Goal: Book appointment/travel/reservation

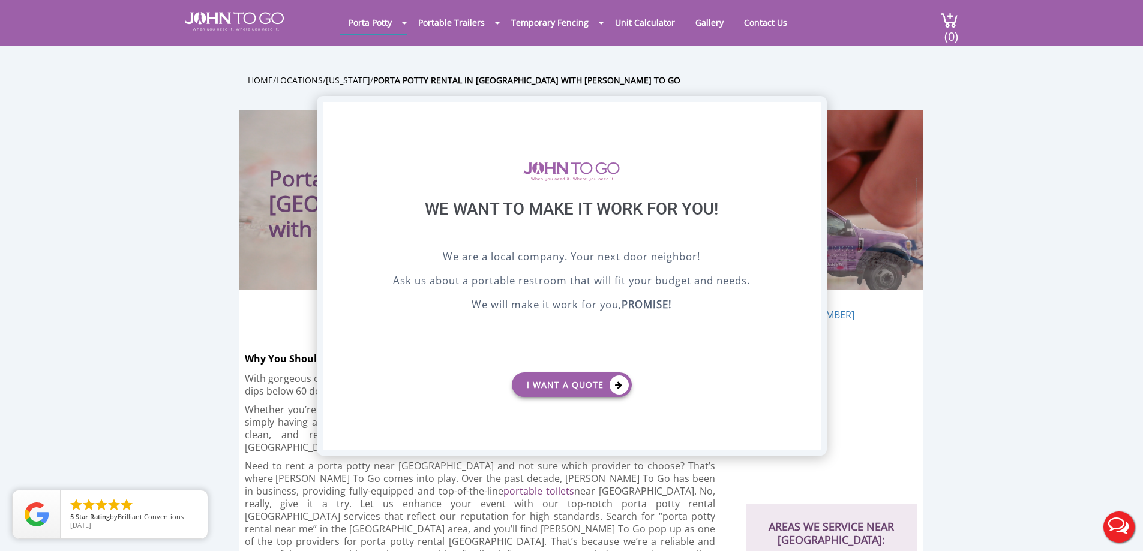
click at [811, 110] on div "X" at bounding box center [811, 112] width 19 height 20
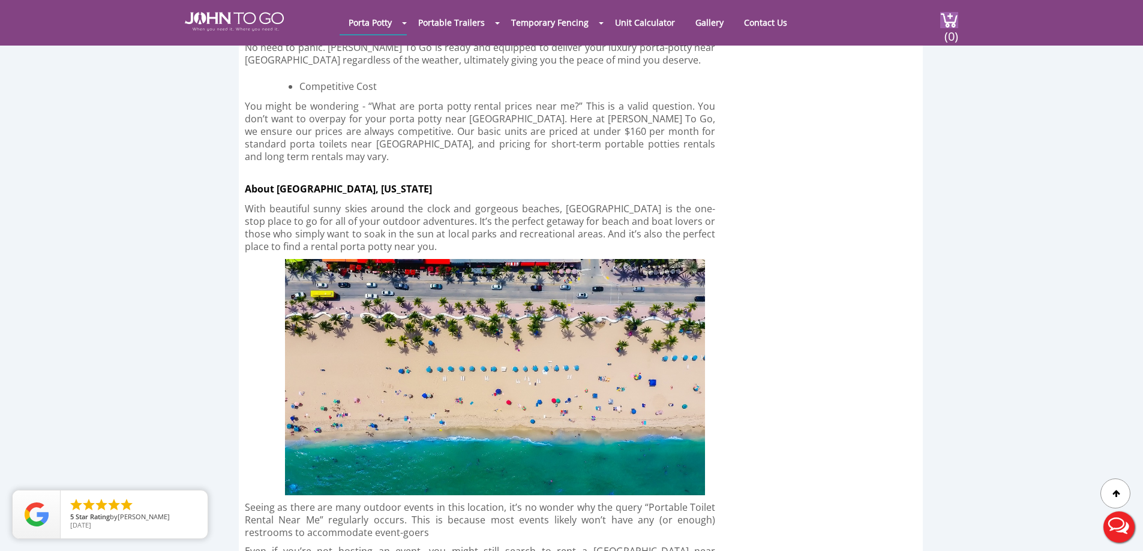
scroll to position [3060, 0]
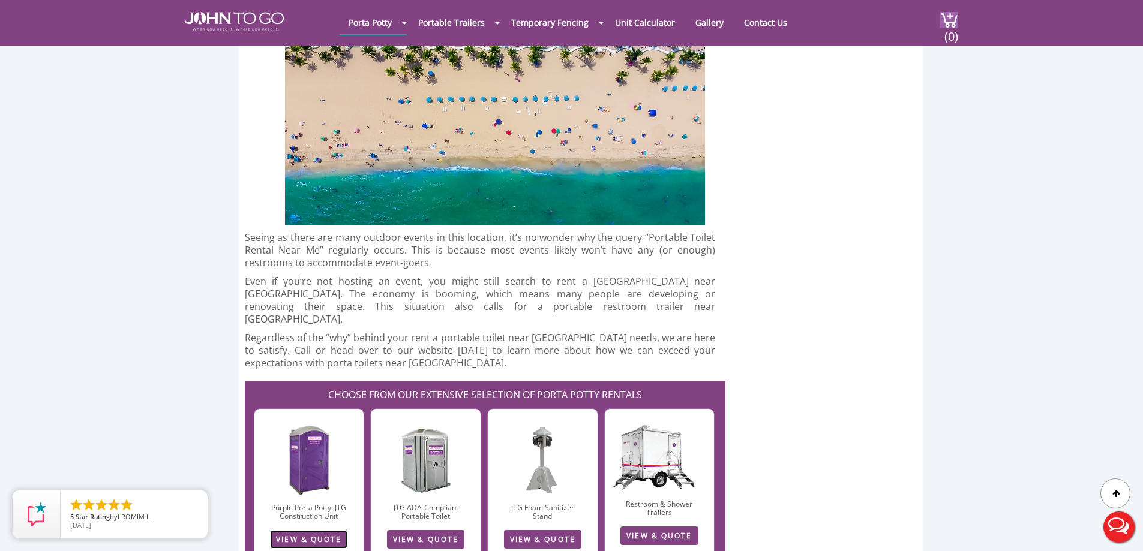
click at [307, 530] on link "VIEW & QUOTE" at bounding box center [308, 539] width 77 height 19
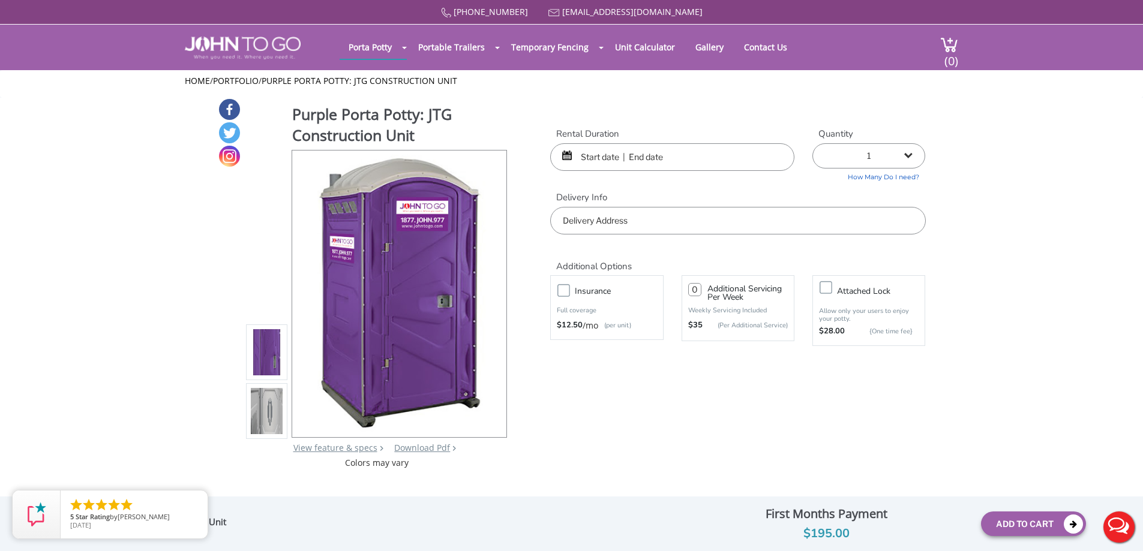
click at [704, 153] on input "text" at bounding box center [672, 157] width 244 height 28
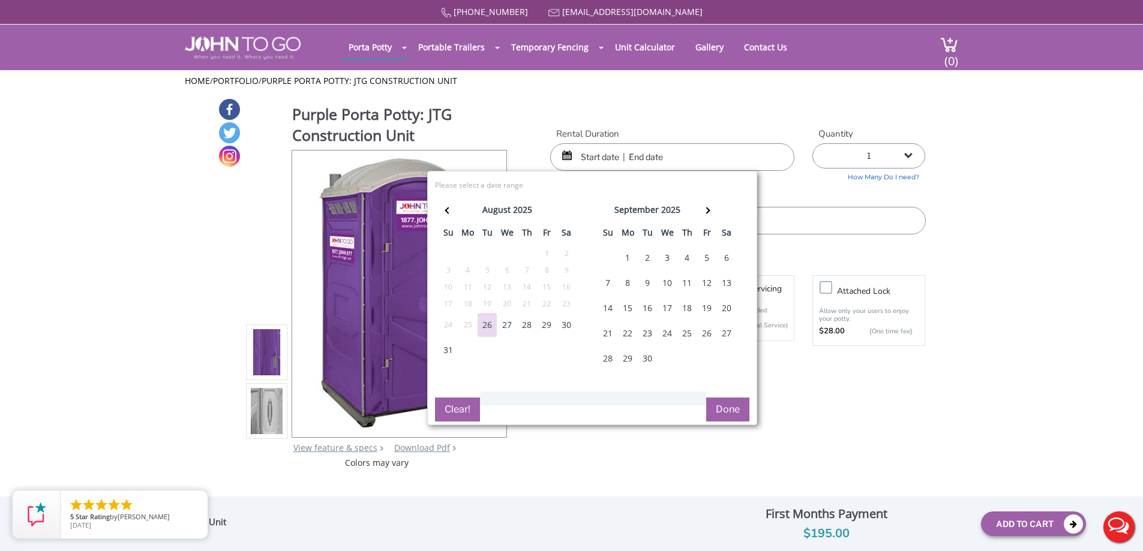
click at [507, 326] on div "27" at bounding box center [506, 325] width 19 height 24
click at [811, 228] on input "text" at bounding box center [737, 221] width 375 height 28
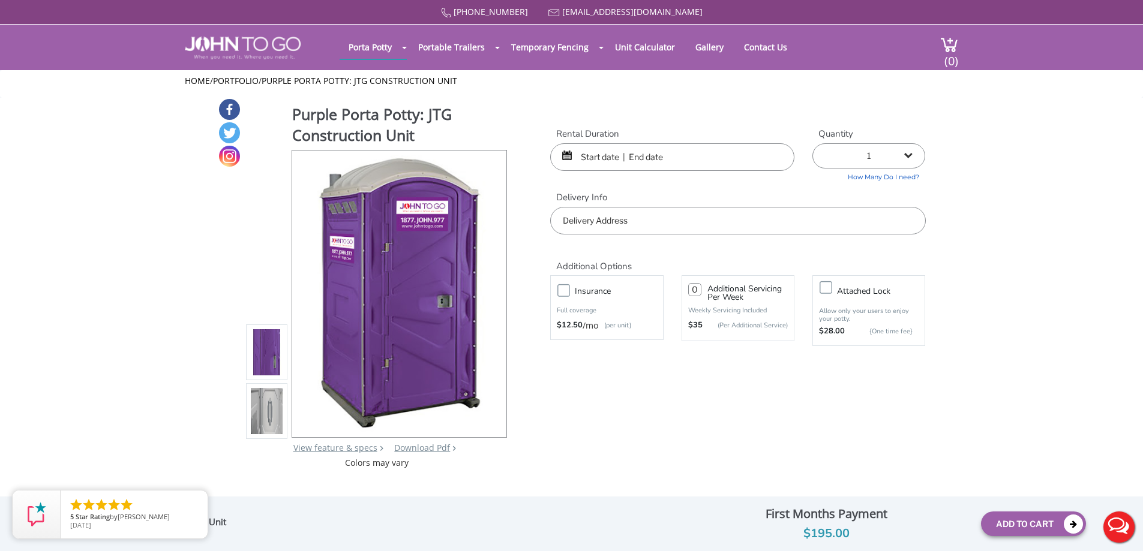
click at [626, 230] on input "text" at bounding box center [737, 221] width 375 height 28
click at [647, 226] on input "text" at bounding box center [737, 221] width 375 height 28
paste input "[STREET_ADDRESS]"
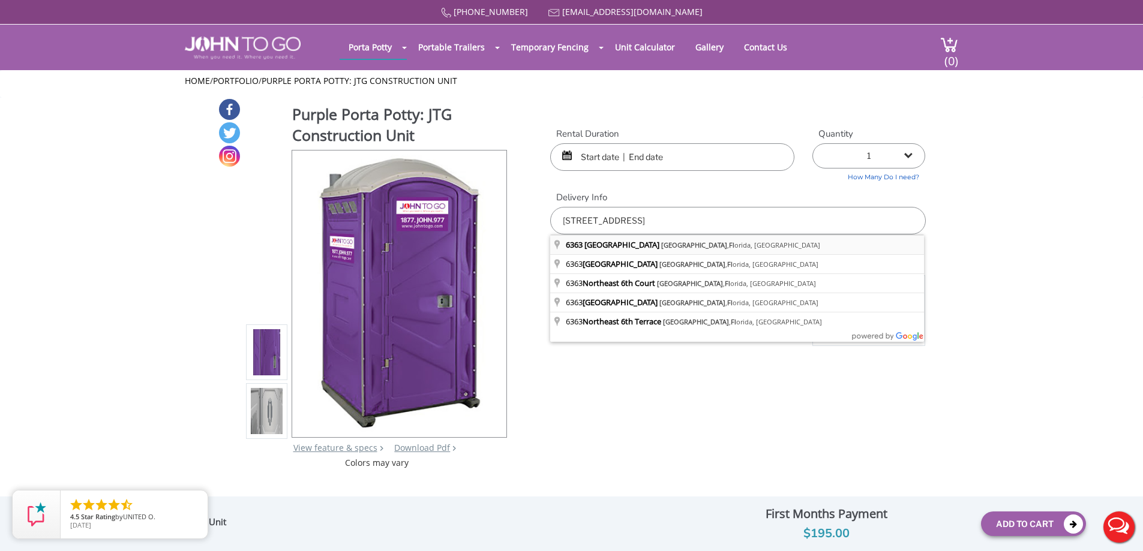
type input "[STREET_ADDRESS][US_STATE]"
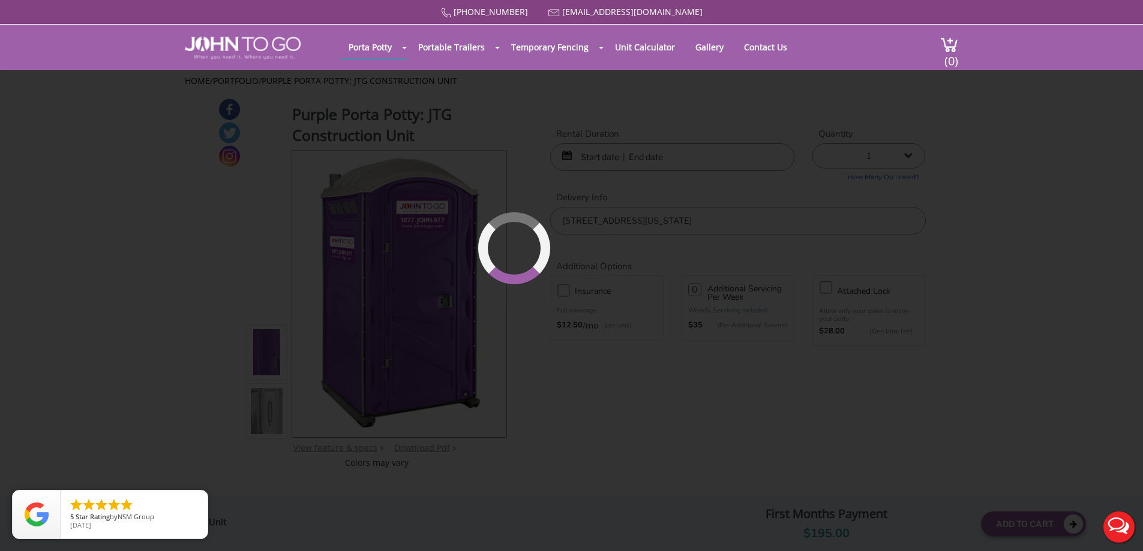
type input "0"
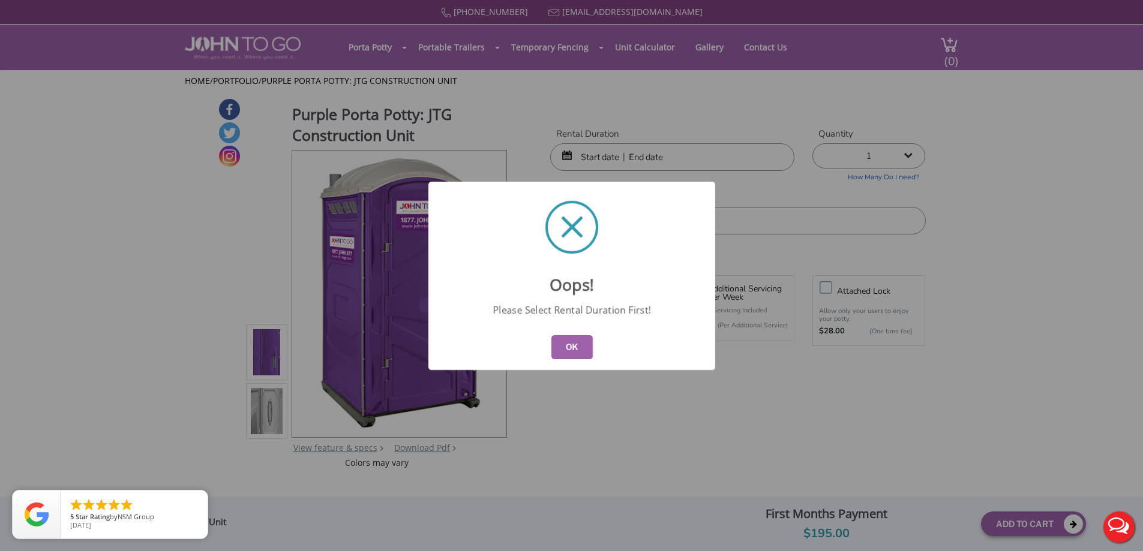
click at [583, 355] on button "OK" at bounding box center [571, 347] width 41 height 24
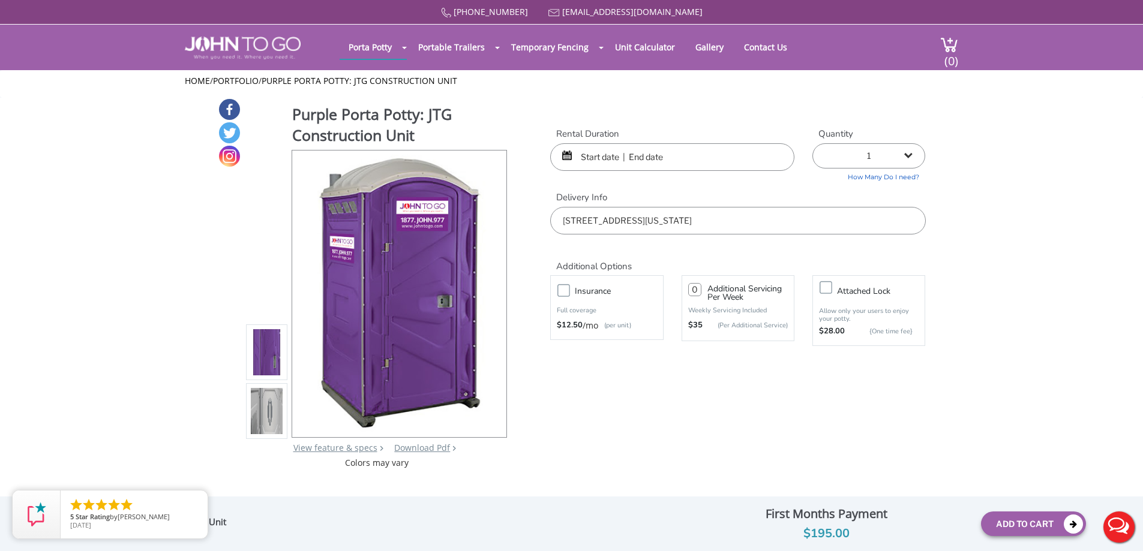
click at [614, 156] on input "text" at bounding box center [672, 157] width 244 height 28
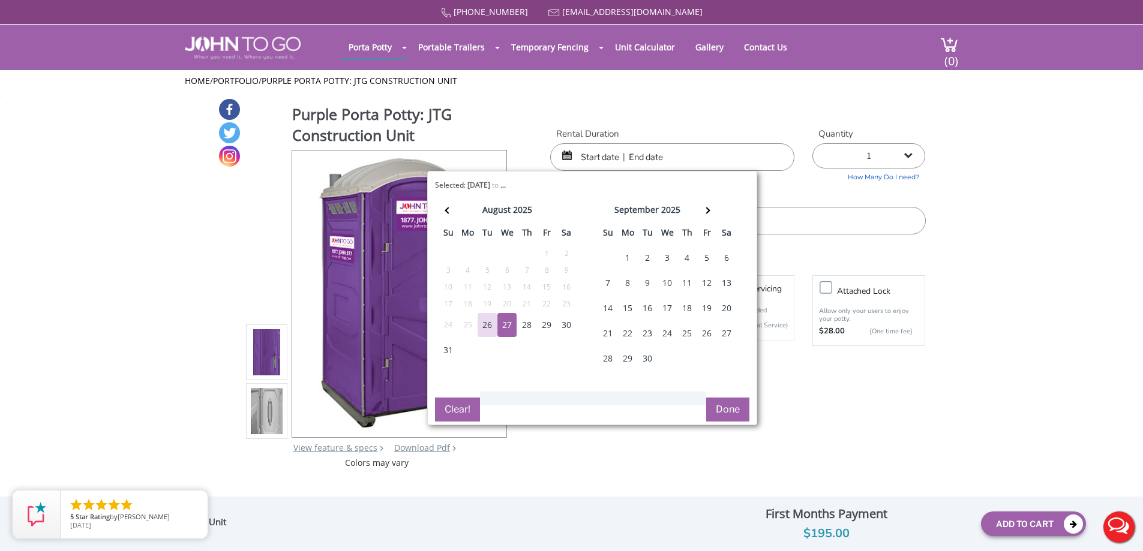
click at [509, 329] on div "27" at bounding box center [506, 325] width 19 height 24
type input "[DATE] to [DATE]"
click at [715, 398] on button "Done" at bounding box center [727, 410] width 43 height 24
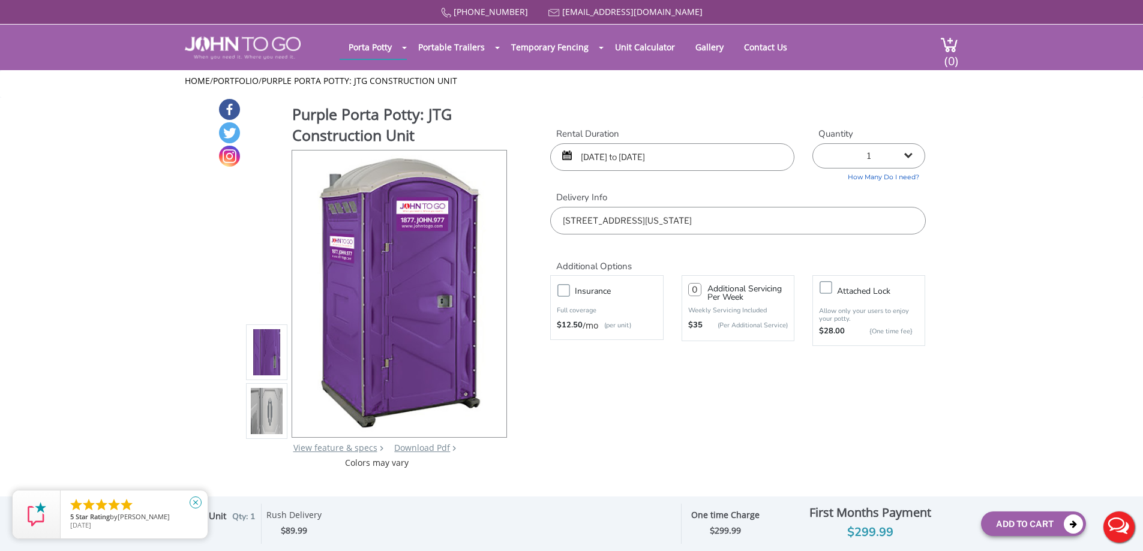
click at [193, 505] on icon "close" at bounding box center [196, 503] width 12 height 12
